Goal: Task Accomplishment & Management: Complete application form

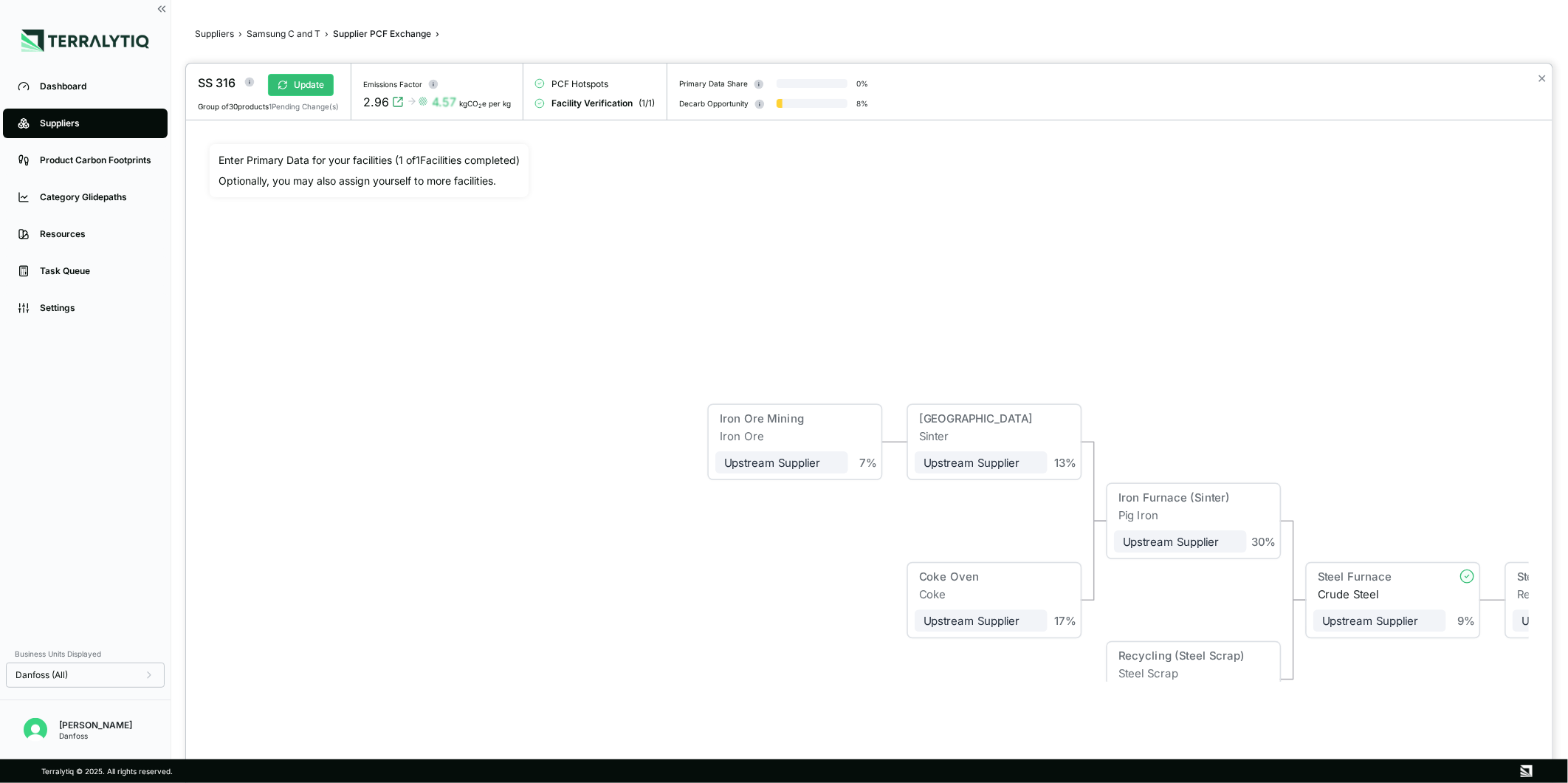
click at [276, 35] on div at bounding box center [784, 391] width 1568 height 783
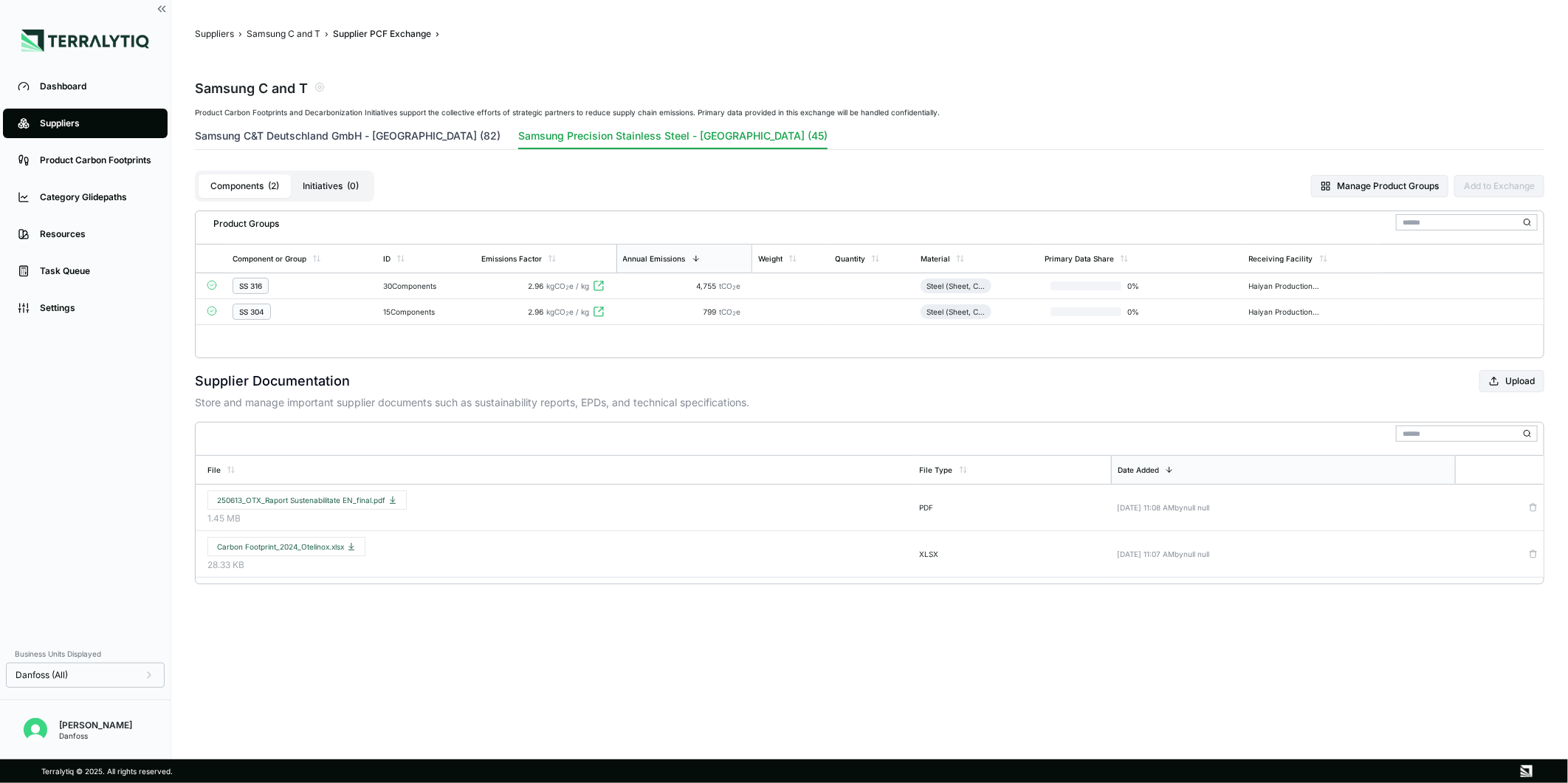
click at [419, 136] on button "Samsung C&T Deutschland GmbH - [GEOGRAPHIC_DATA] (82)" at bounding box center [347, 139] width 306 height 21
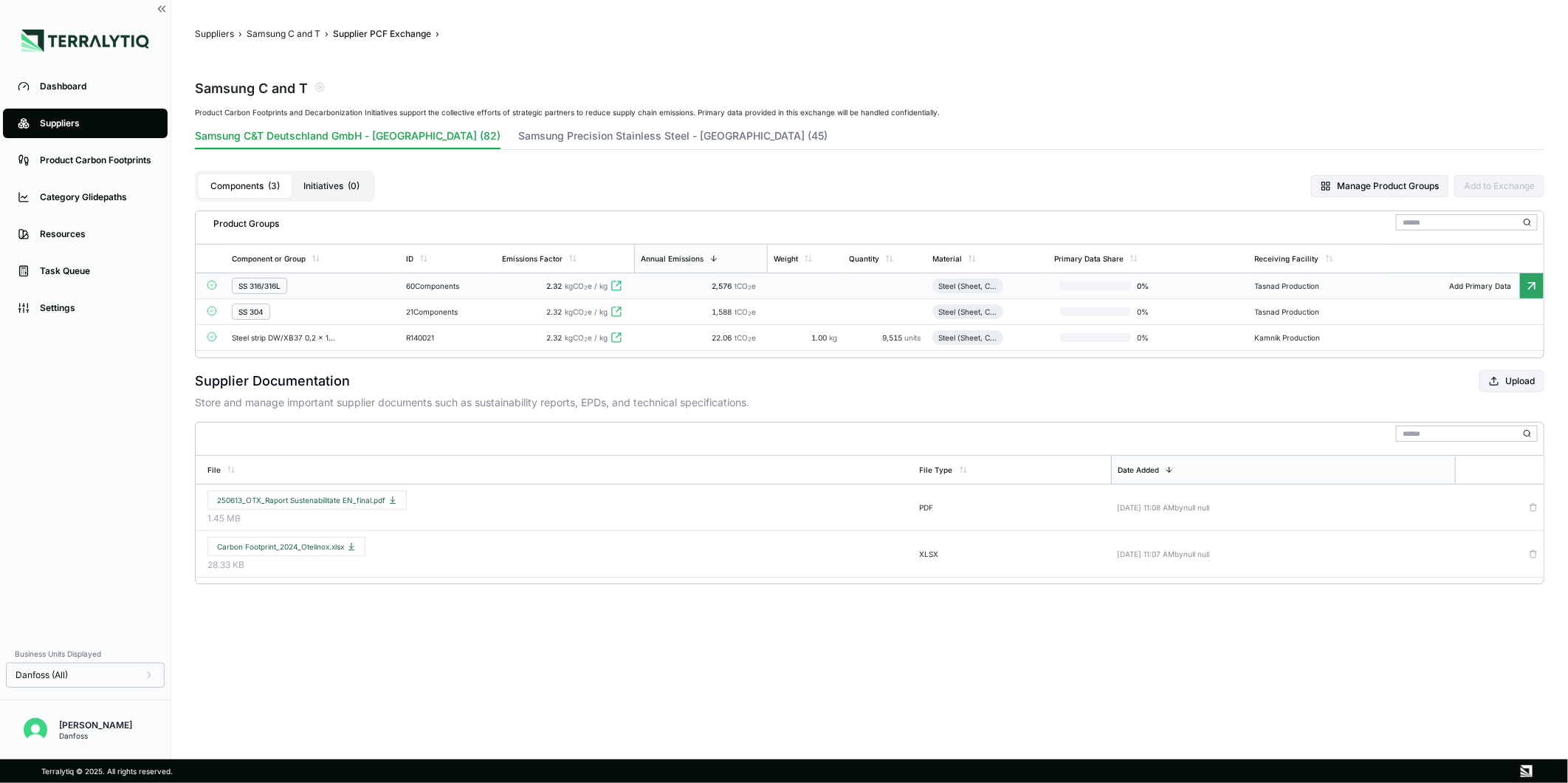
click at [504, 284] on td "2.32 kgCO 2 e / kg" at bounding box center [565, 287] width 138 height 26
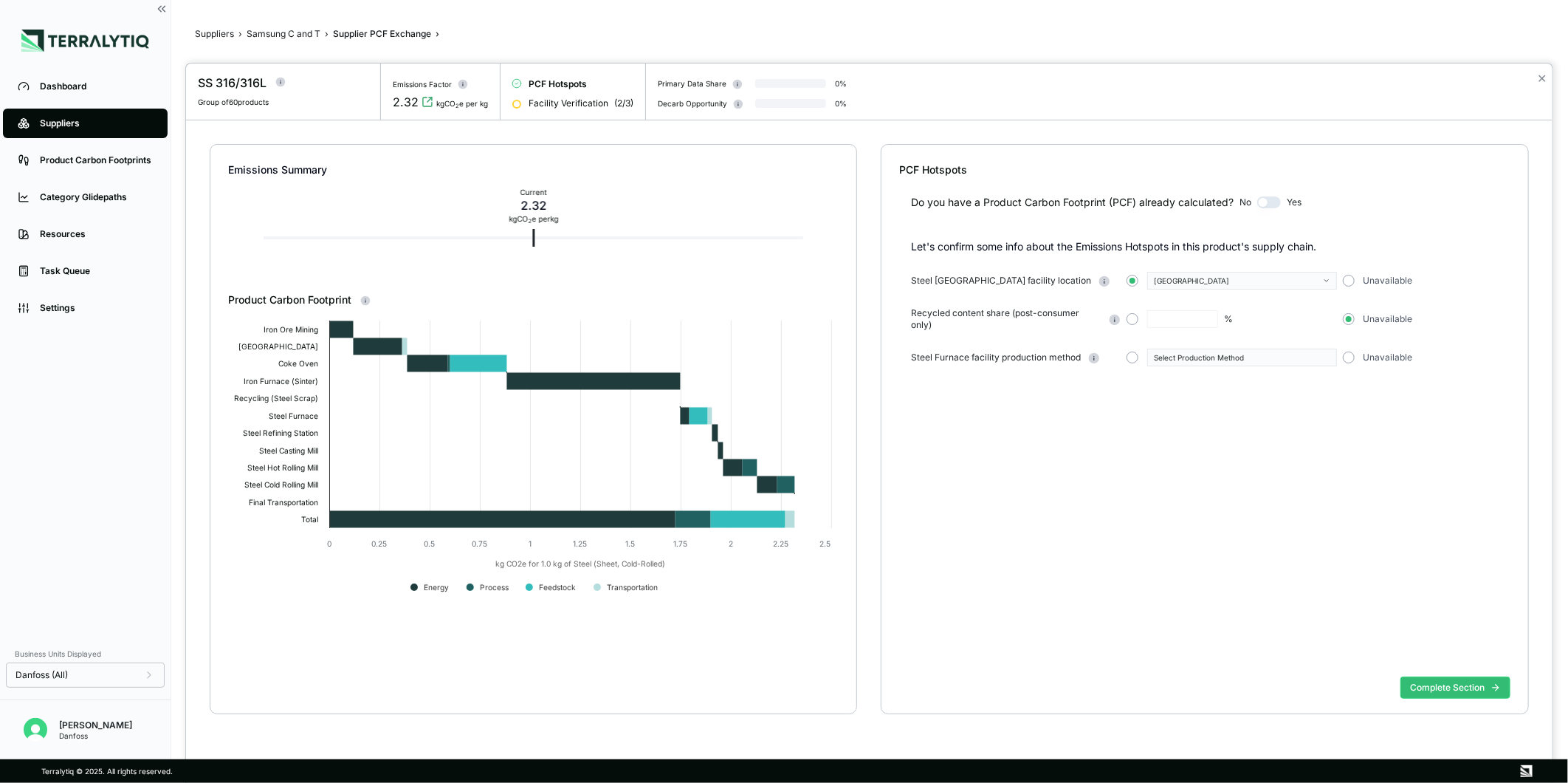
click at [1126, 355] on div "Steel Furnace facility production method Select Production Method Unavailable" at bounding box center [1211, 358] width 599 height 18
click at [1130, 359] on button "button" at bounding box center [1133, 358] width 12 height 12
click at [1169, 359] on div "Select Production Method" at bounding box center [1236, 358] width 165 height 9
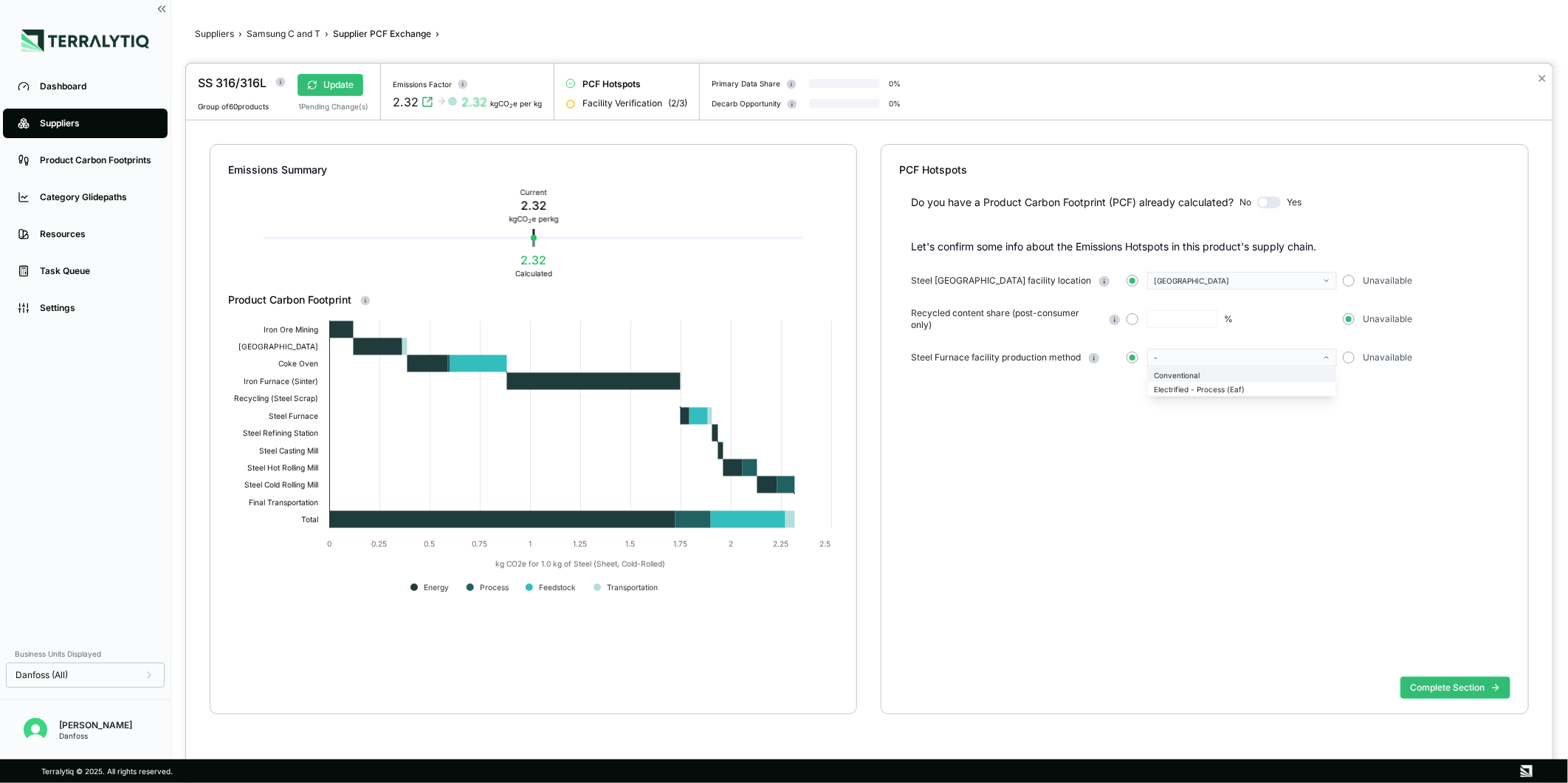
click at [1184, 377] on div "Conventional" at bounding box center [1241, 374] width 176 height 9
click at [1418, 695] on button "Complete Section" at bounding box center [1456, 687] width 110 height 23
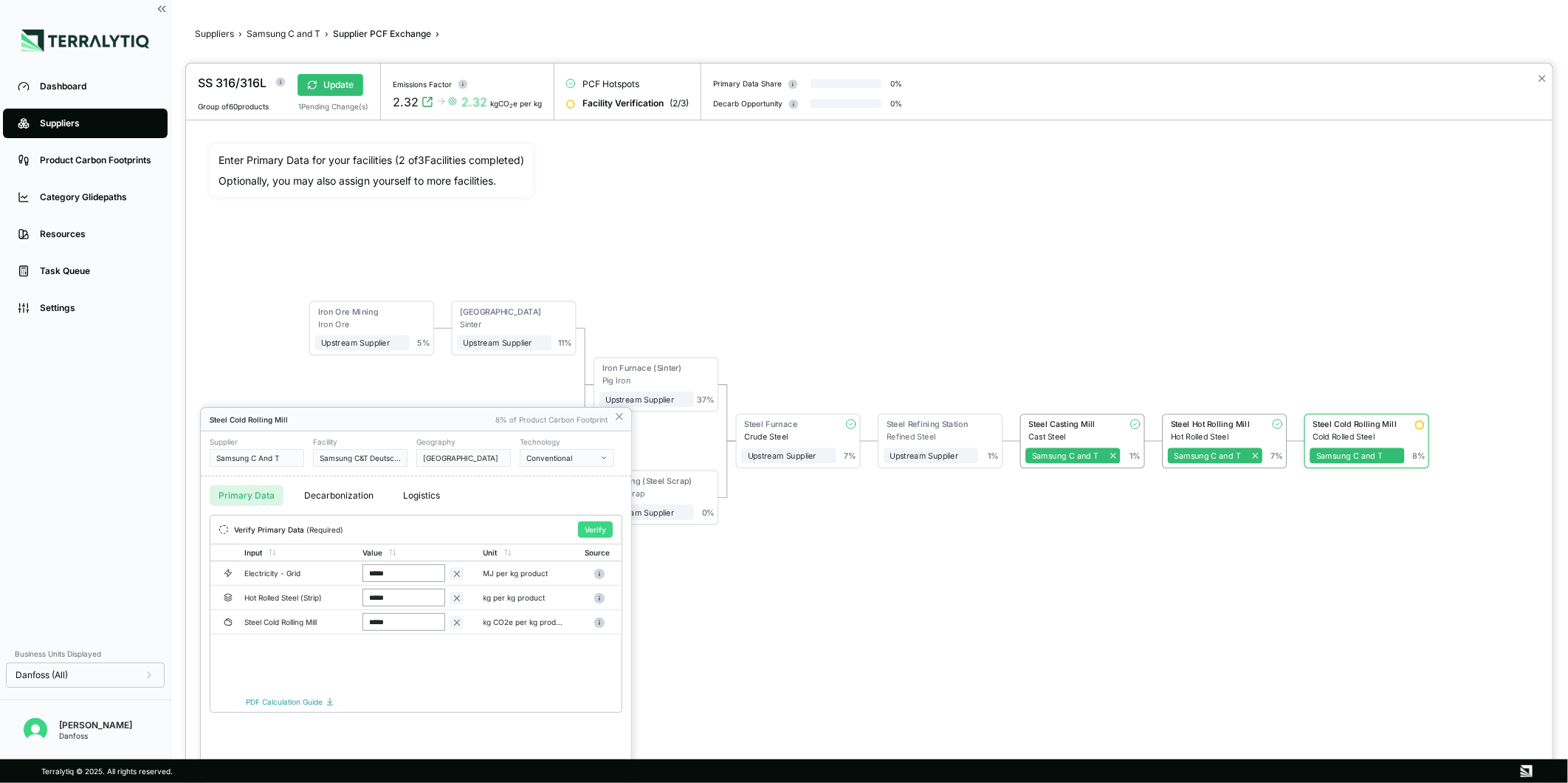
click at [596, 525] on button "Verify" at bounding box center [595, 530] width 34 height 17
click at [616, 422] on icon at bounding box center [619, 417] width 12 height 12
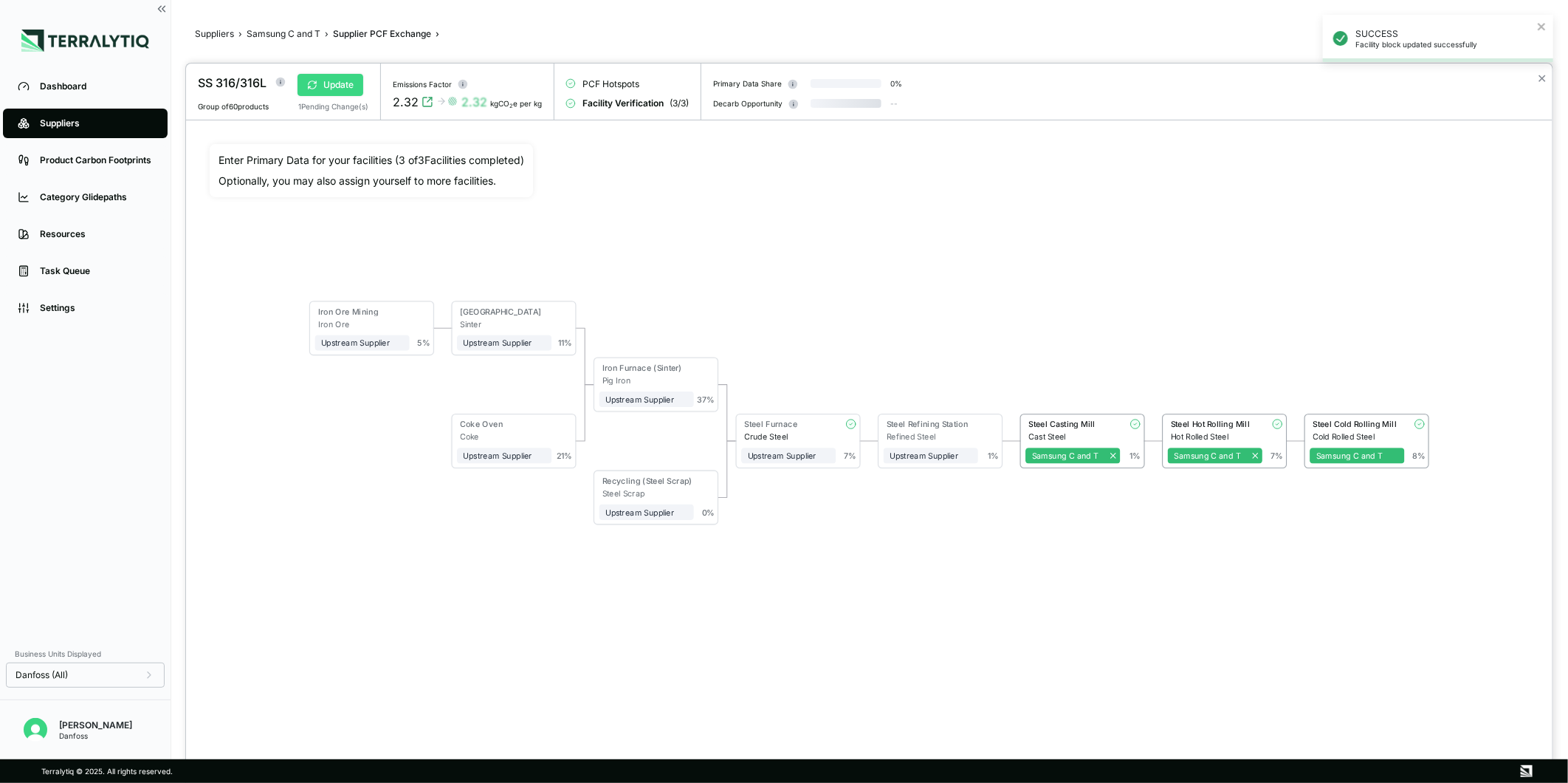
click at [327, 92] on button "Update" at bounding box center [330, 85] width 66 height 23
click at [1538, 70] on button "✕" at bounding box center [1542, 79] width 10 height 18
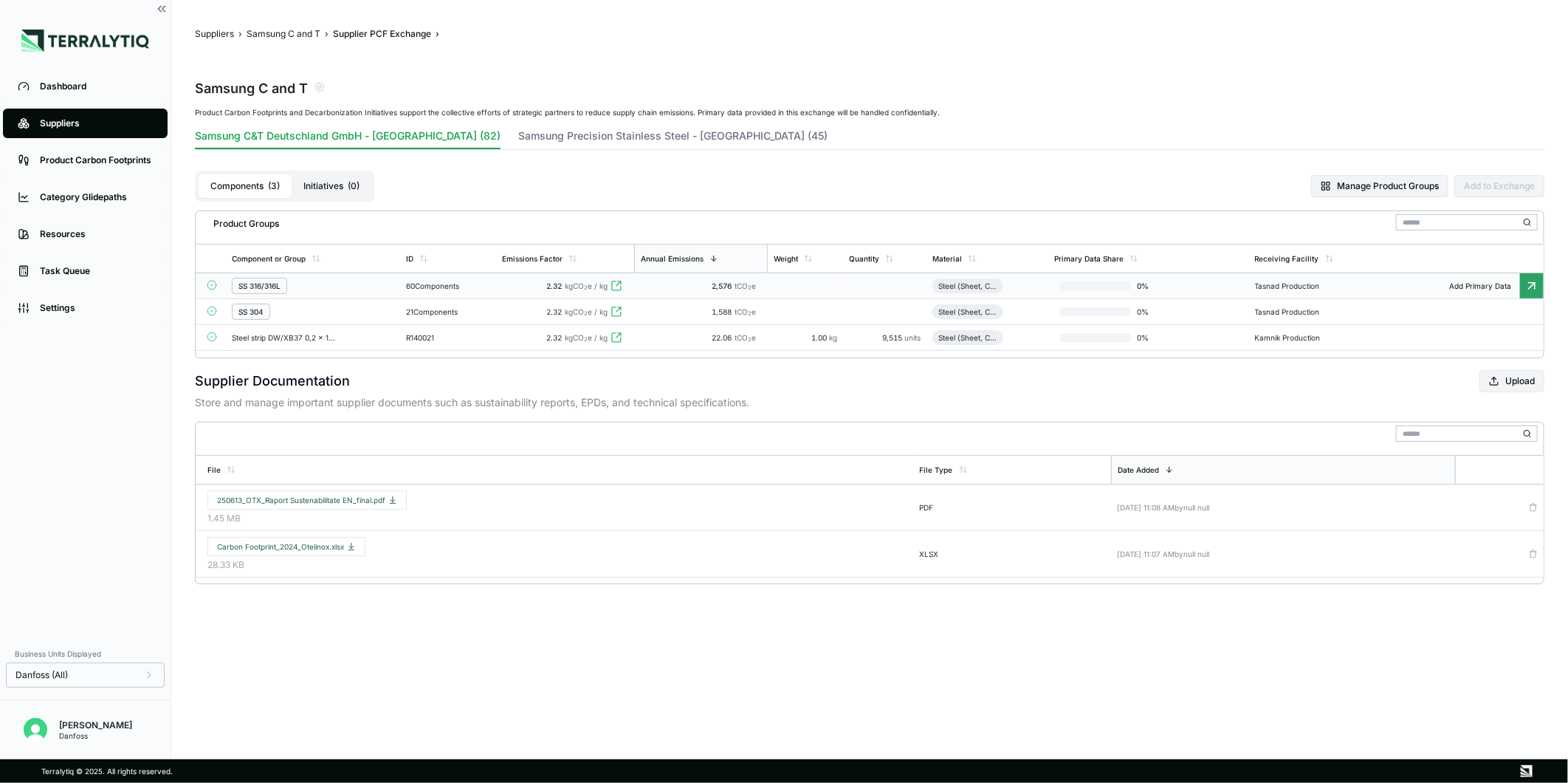
click at [415, 286] on div "60 Components" at bounding box center [449, 286] width 85 height 9
